Goal: Information Seeking & Learning: Learn about a topic

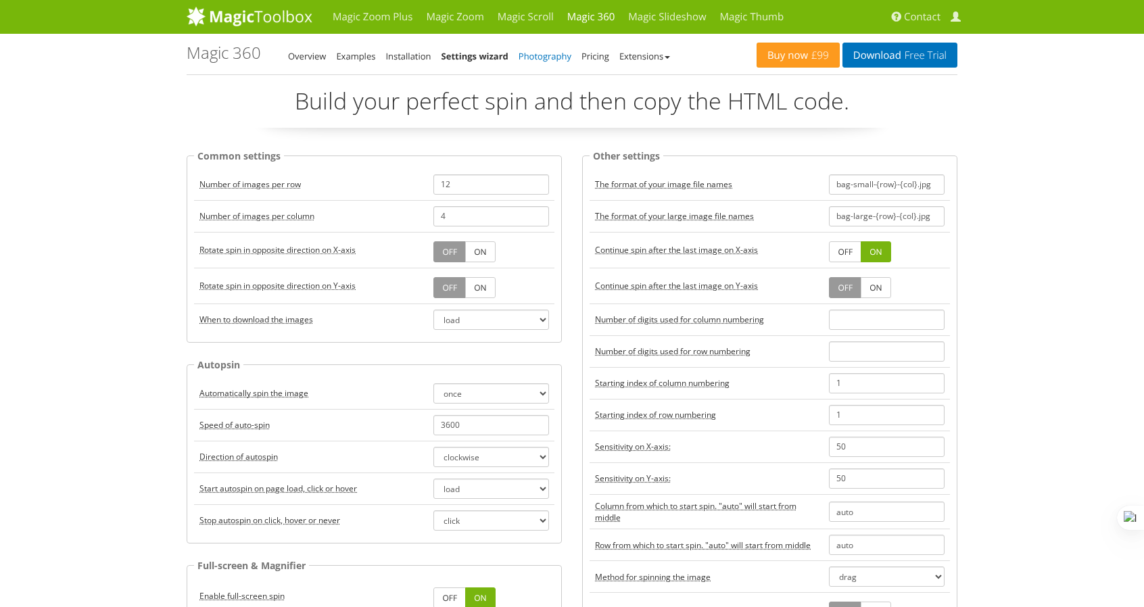
click at [541, 60] on link "Photography" at bounding box center [545, 56] width 53 height 12
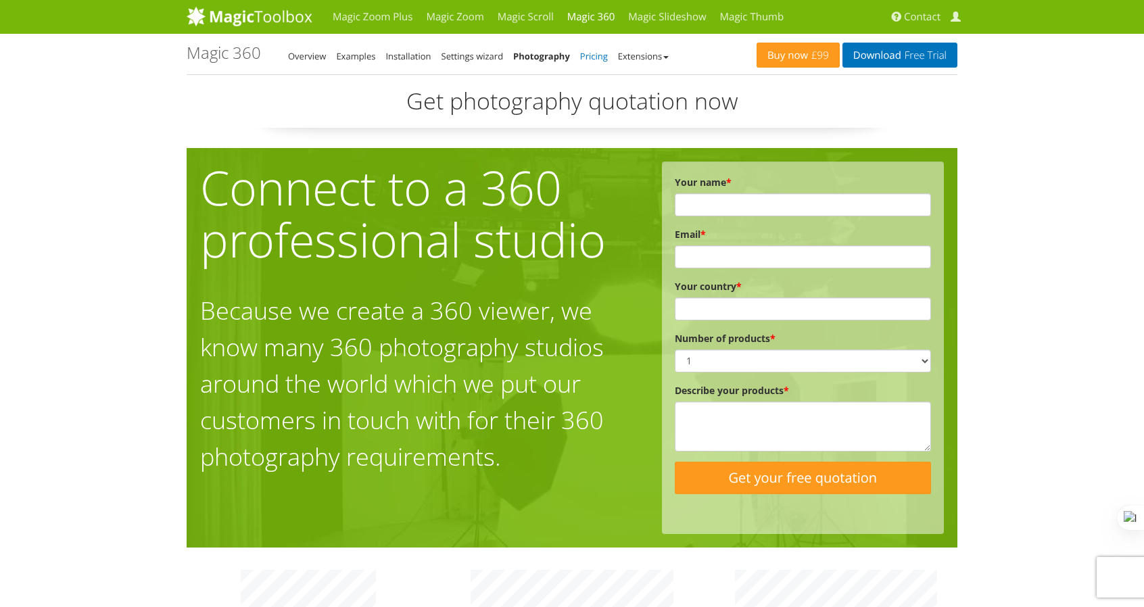
click at [598, 55] on link "Pricing" at bounding box center [594, 56] width 28 height 12
click at [630, 55] on link "Extensions" at bounding box center [643, 56] width 51 height 12
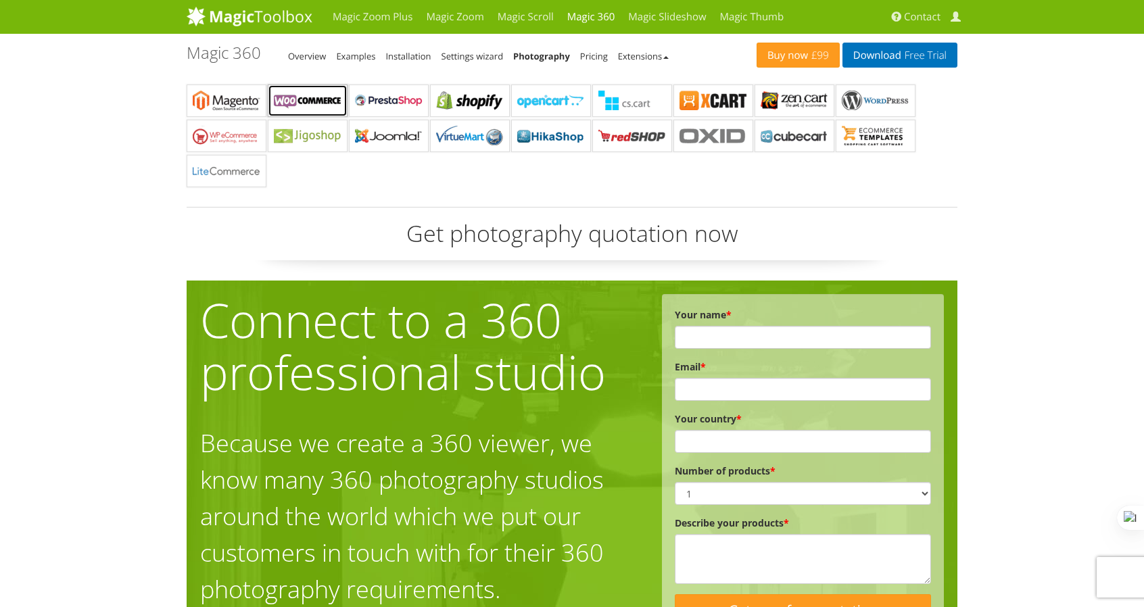
click at [330, 96] on b "Magic 360 for WooCommerce" at bounding box center [308, 101] width 68 height 20
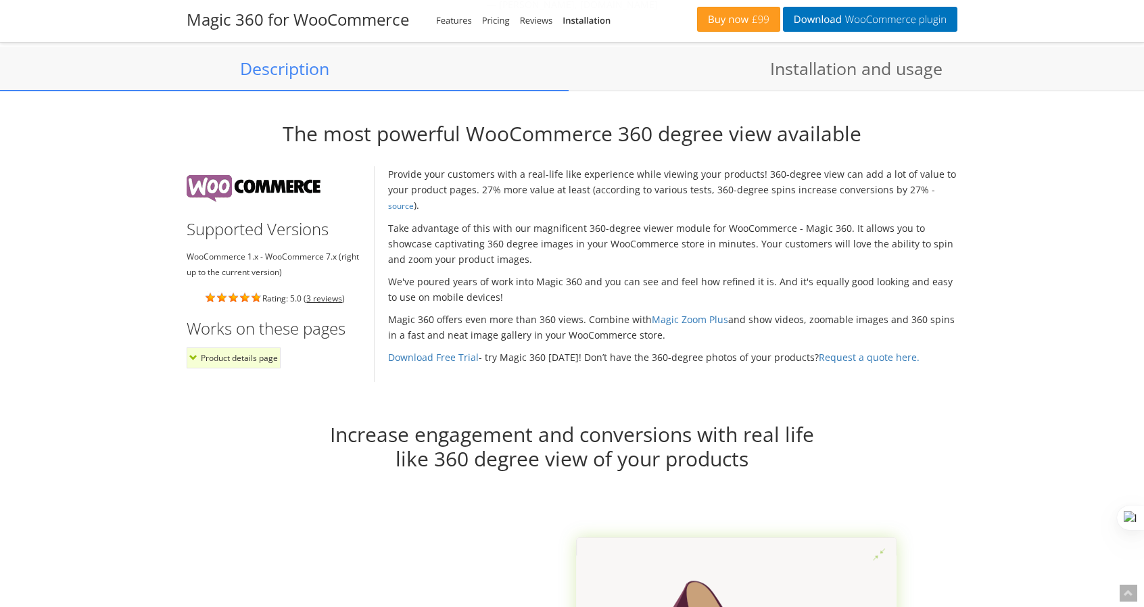
scroll to position [1014, 0]
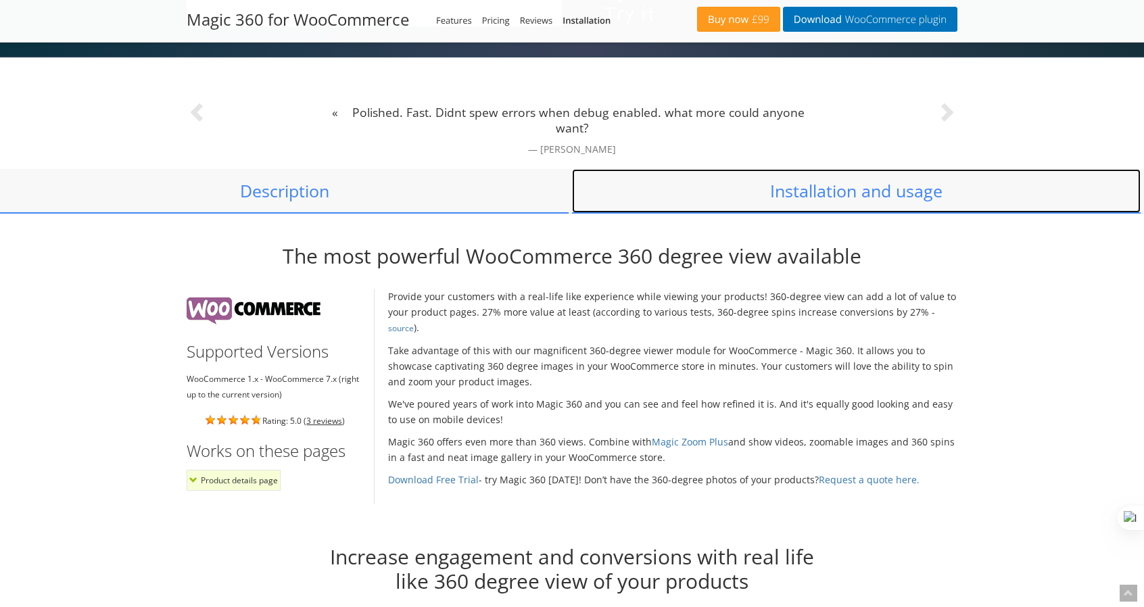
click at [836, 187] on link "Installation and usage" at bounding box center [856, 191] width 569 height 45
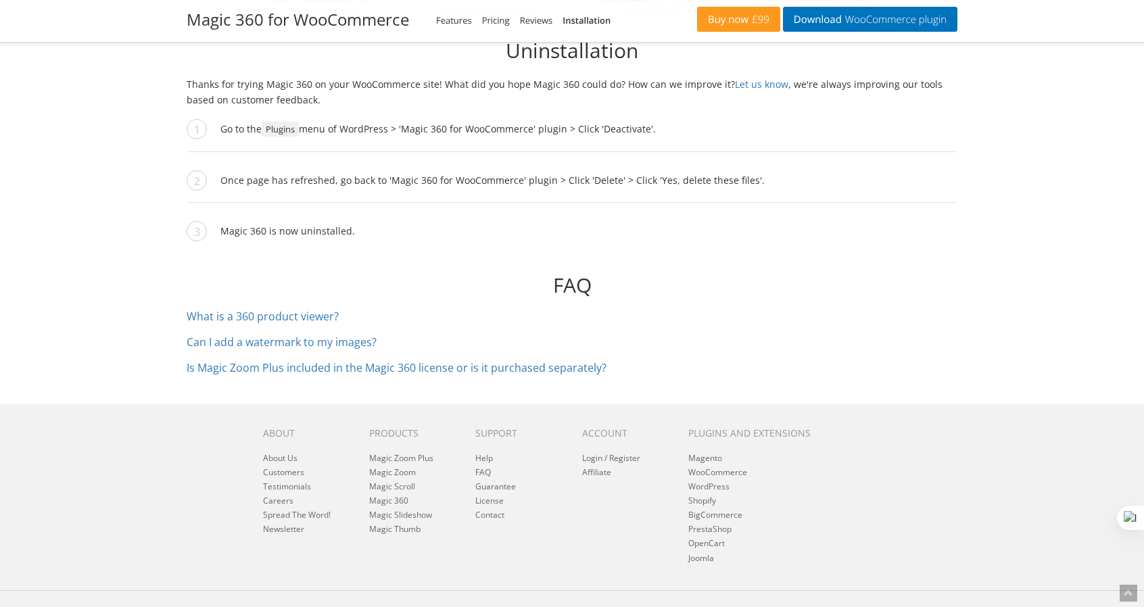
scroll to position [2504, 0]
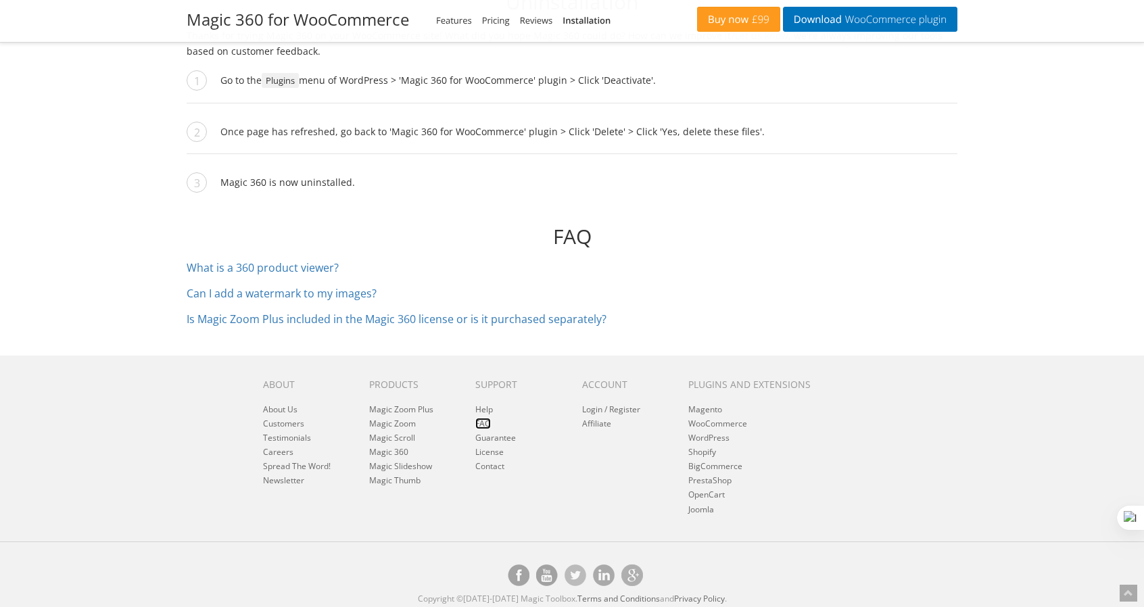
click at [480, 421] on link "FAQ" at bounding box center [483, 423] width 16 height 11
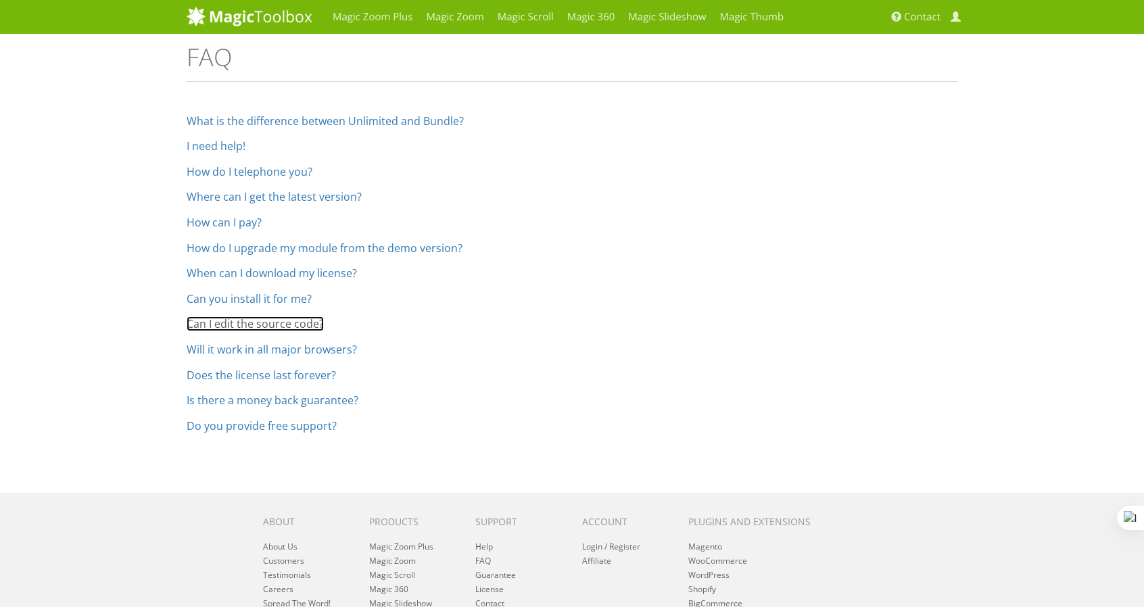
click at [293, 327] on link "Can I edit the source code?" at bounding box center [255, 323] width 137 height 15
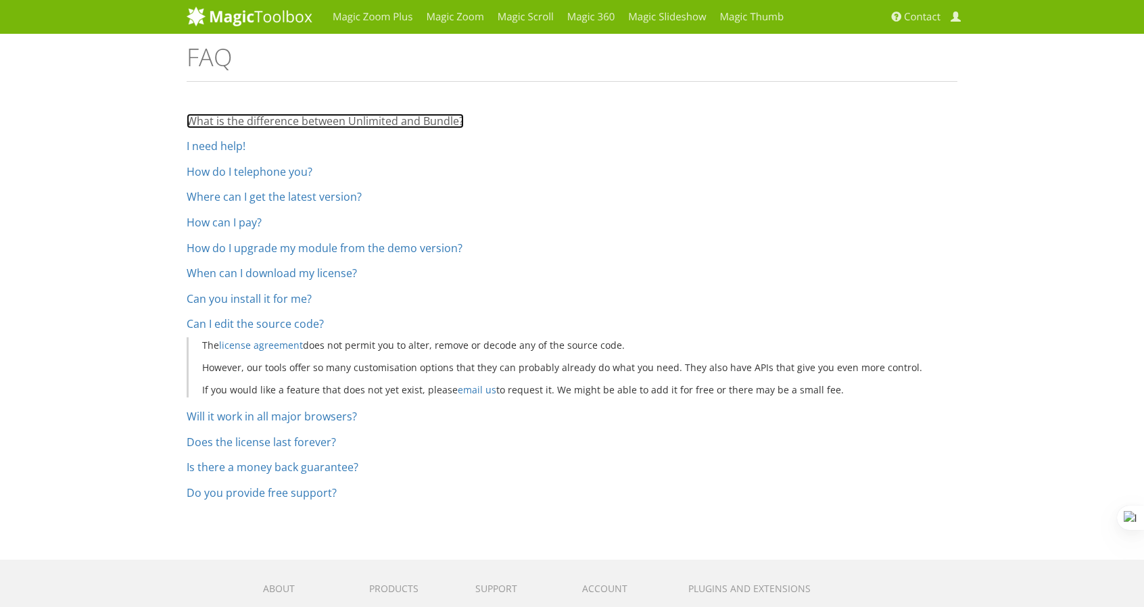
click at [241, 124] on link "What is the difference between Unlimited and Bundle?" at bounding box center [325, 121] width 277 height 15
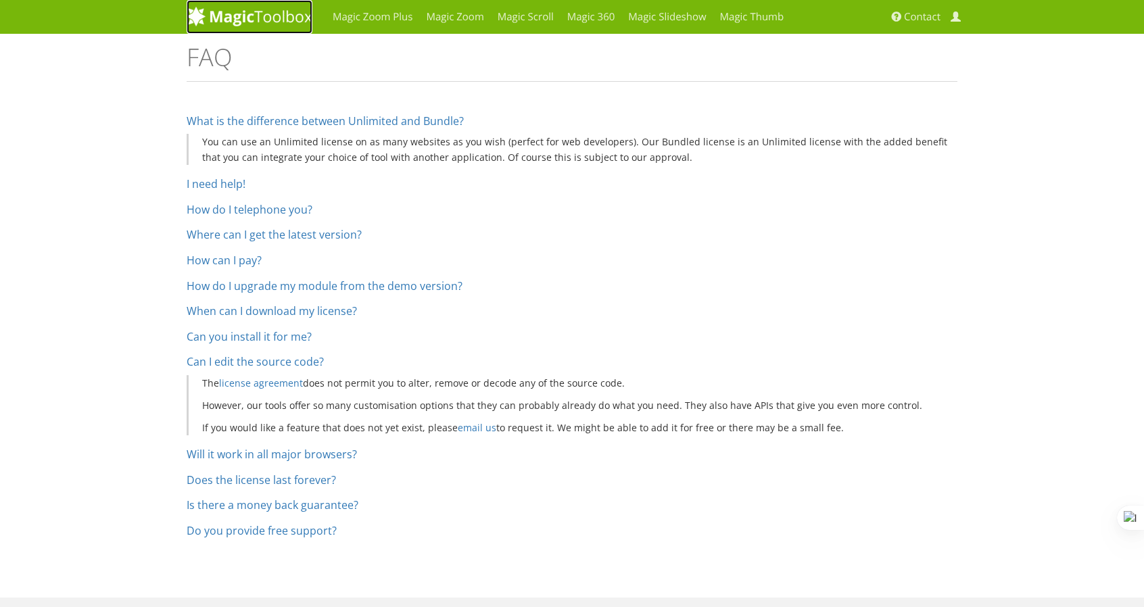
click at [273, 13] on img at bounding box center [250, 16] width 126 height 20
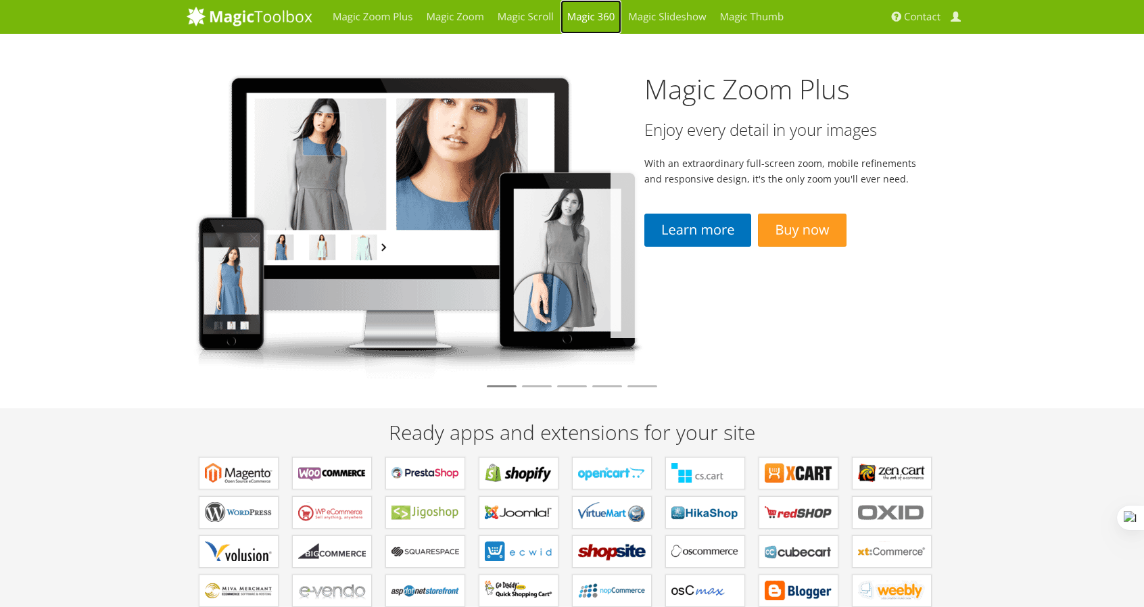
click at [582, 17] on link "Magic 360" at bounding box center [591, 17] width 62 height 34
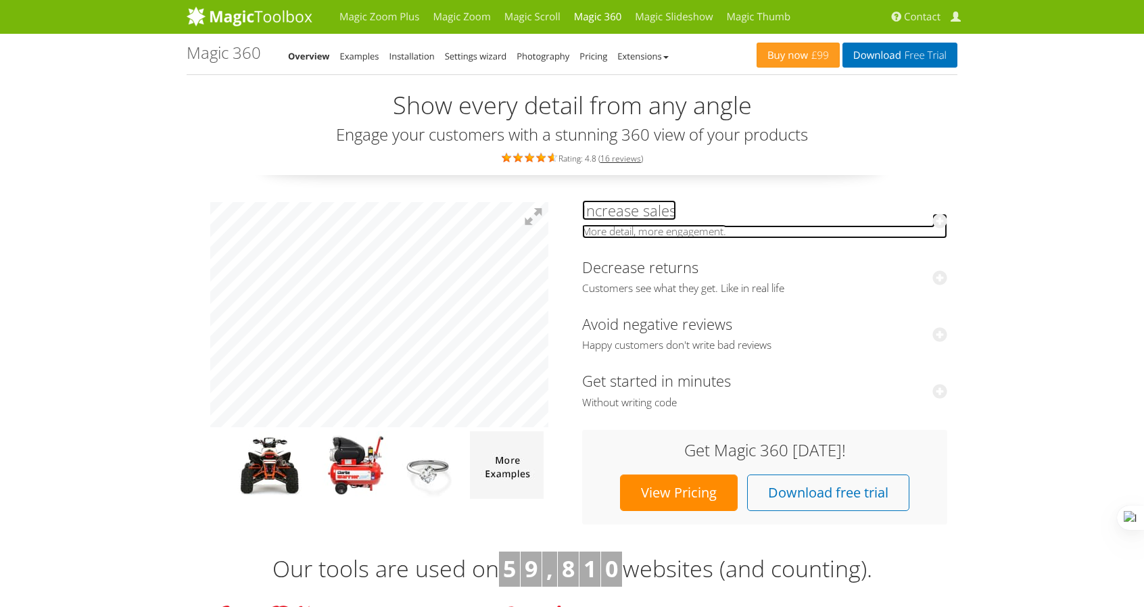
click at [937, 218] on icon at bounding box center [939, 221] width 15 height 15
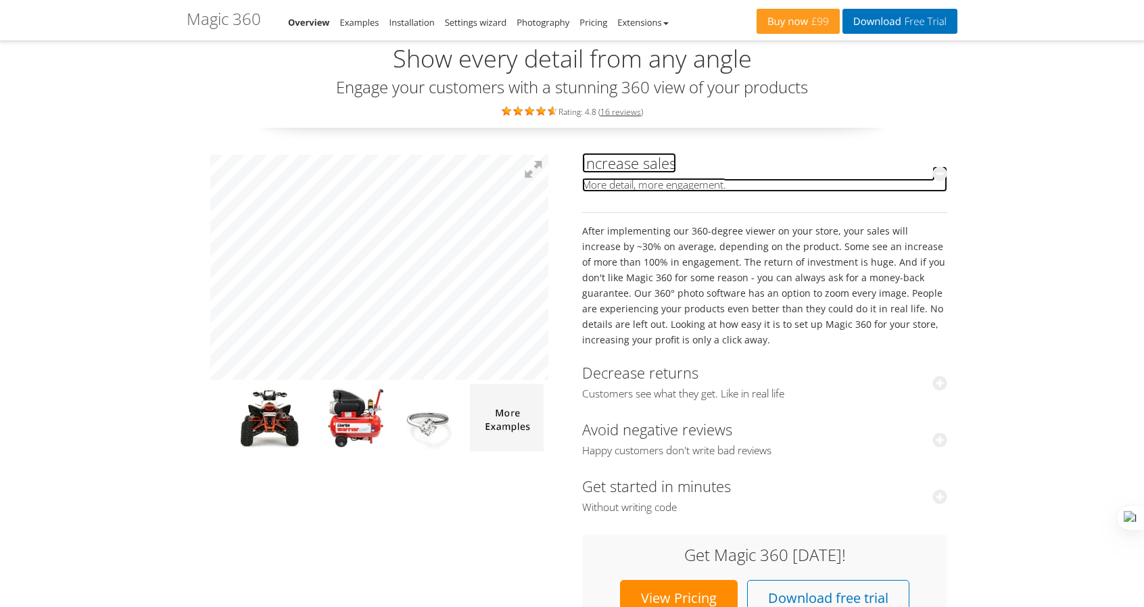
scroll to position [68, 0]
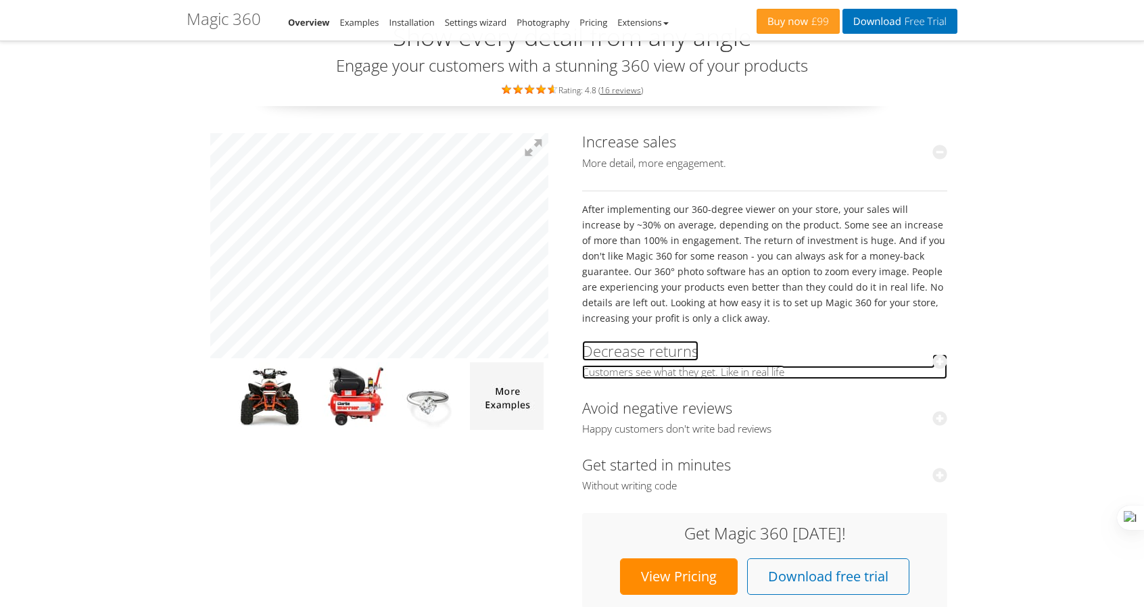
click at [940, 362] on icon at bounding box center [939, 361] width 15 height 15
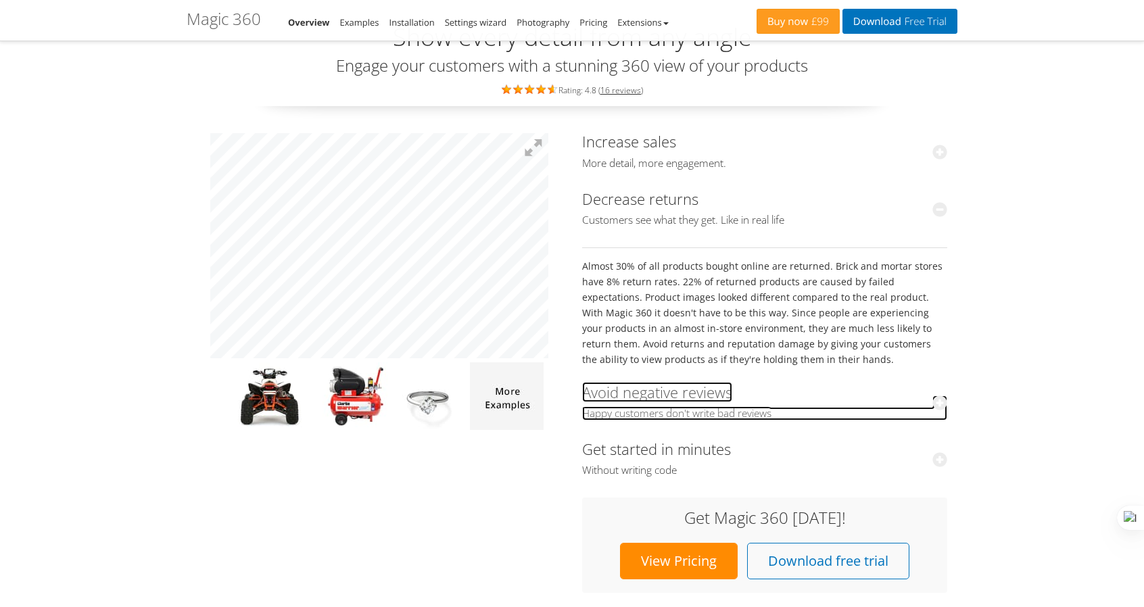
click at [936, 406] on icon at bounding box center [939, 403] width 15 height 15
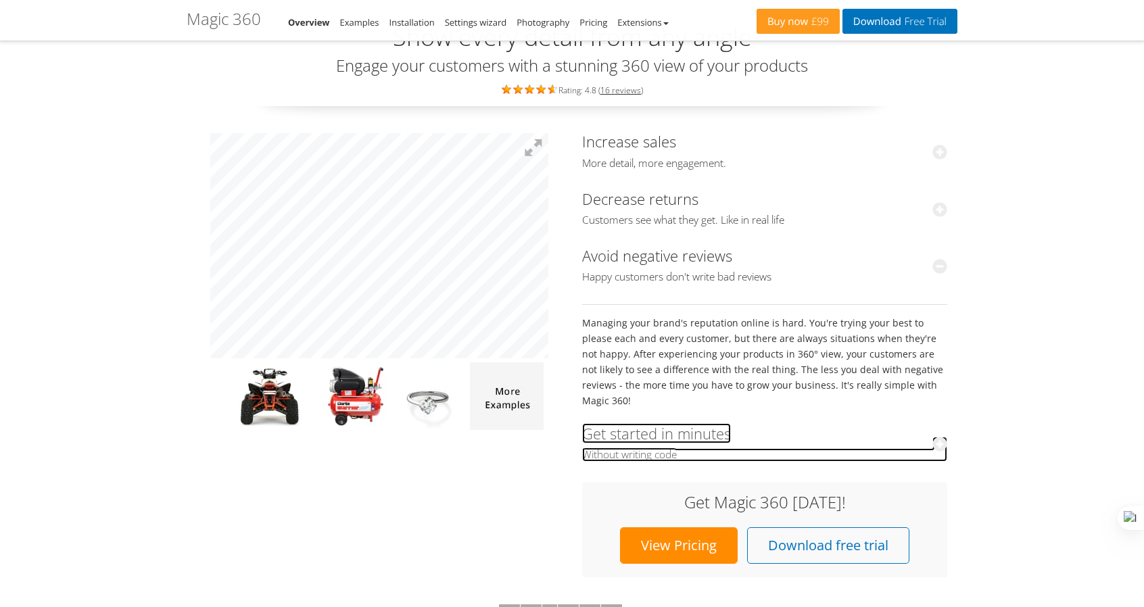
click at [937, 437] on icon at bounding box center [939, 444] width 15 height 15
